Goal: Information Seeking & Learning: Learn about a topic

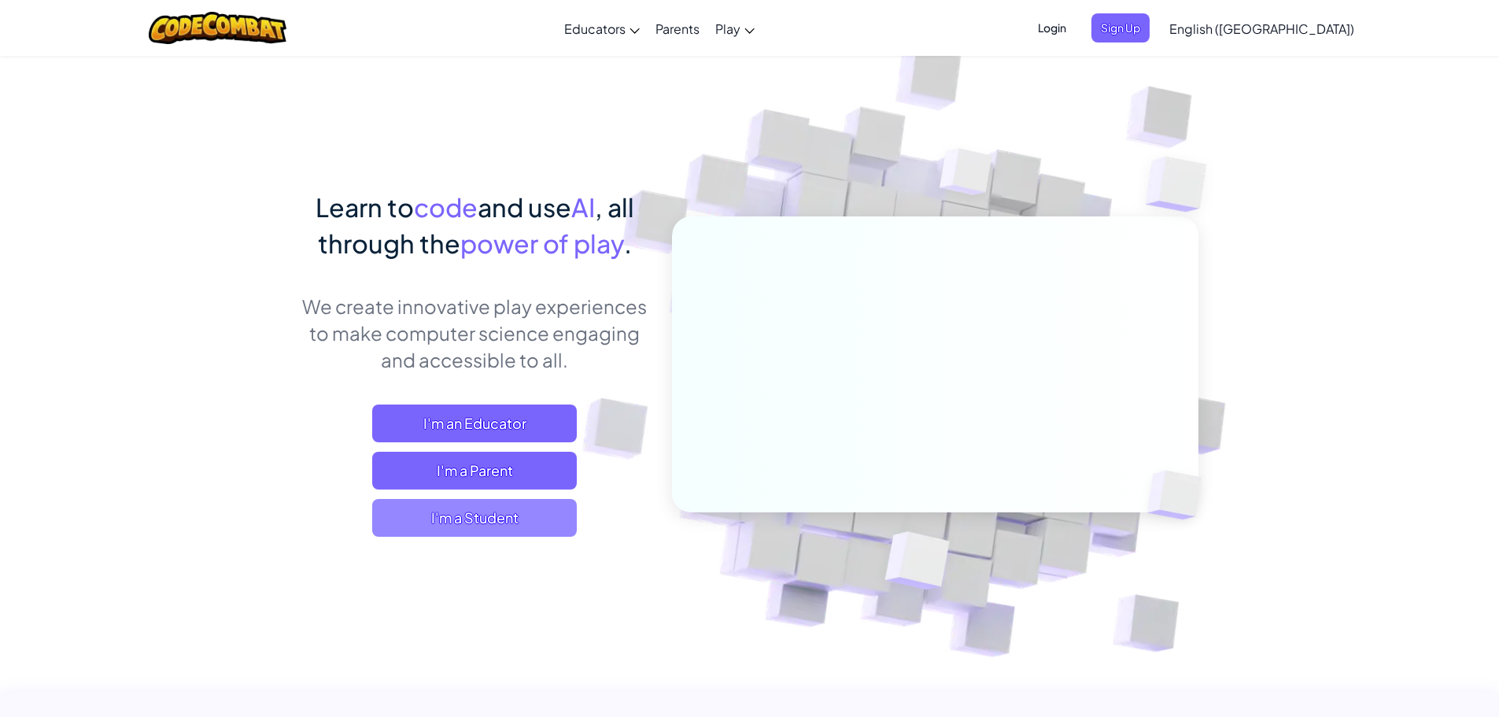
click at [434, 528] on span "I'm a Student" at bounding box center [474, 518] width 205 height 38
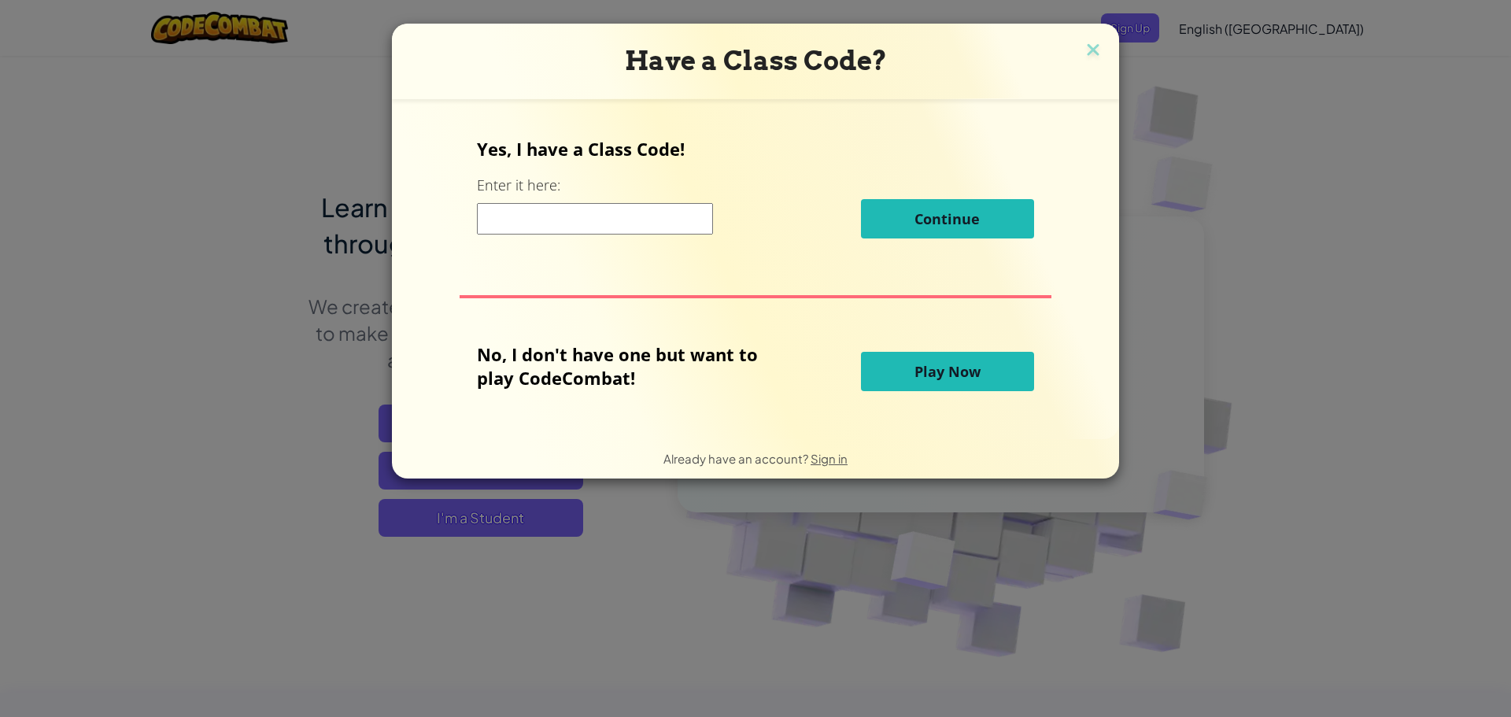
click at [1010, 363] on button "Play Now" at bounding box center [947, 371] width 173 height 39
